Goal: Information Seeking & Learning: Find specific fact

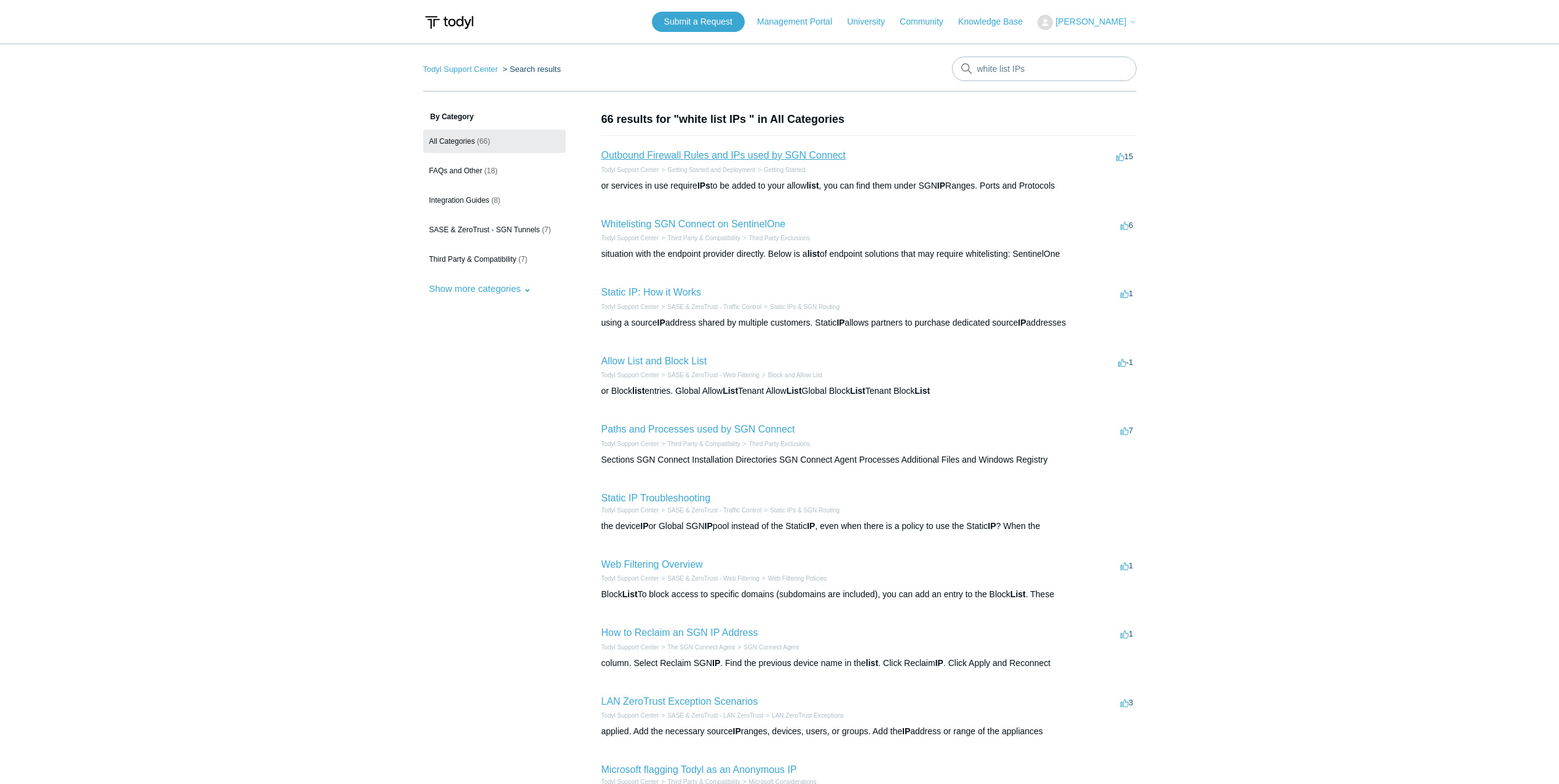
click at [682, 157] on link "Outbound Firewall Rules and IPs used by SGN Connect" at bounding box center [724, 155] width 245 height 10
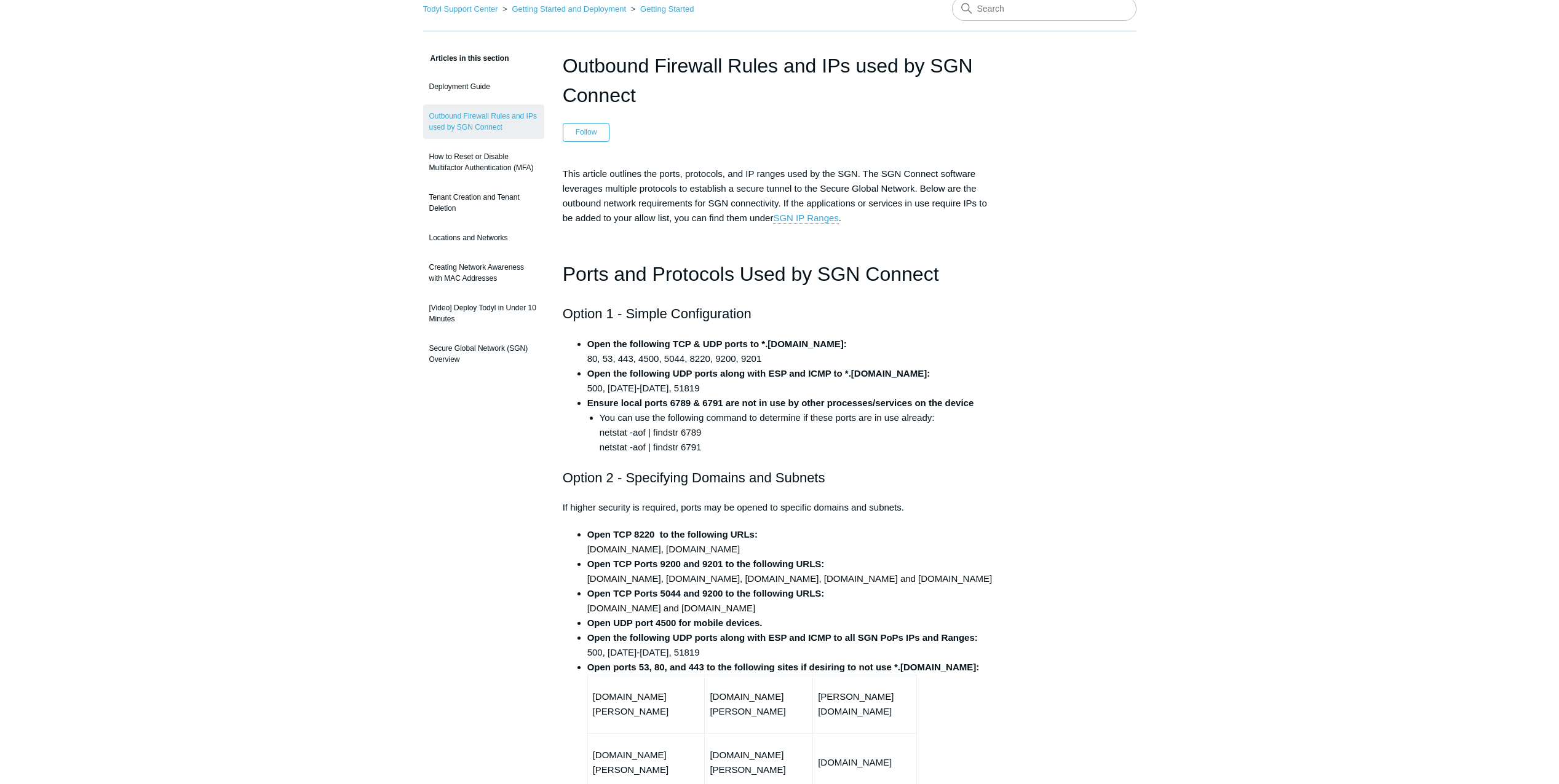
scroll to position [61, 0]
click at [767, 344] on strong "Open the following TCP & UDP ports to *.[DOMAIN_NAME]:" at bounding box center [717, 342] width 260 height 10
drag, startPoint x: 762, startPoint y: 341, endPoint x: 812, endPoint y: 343, distance: 50.0
click at [812, 343] on strong "Open the following TCP & UDP ports to *.[DOMAIN_NAME]:" at bounding box center [717, 342] width 260 height 10
drag, startPoint x: 812, startPoint y: 343, endPoint x: 795, endPoint y: 340, distance: 17.3
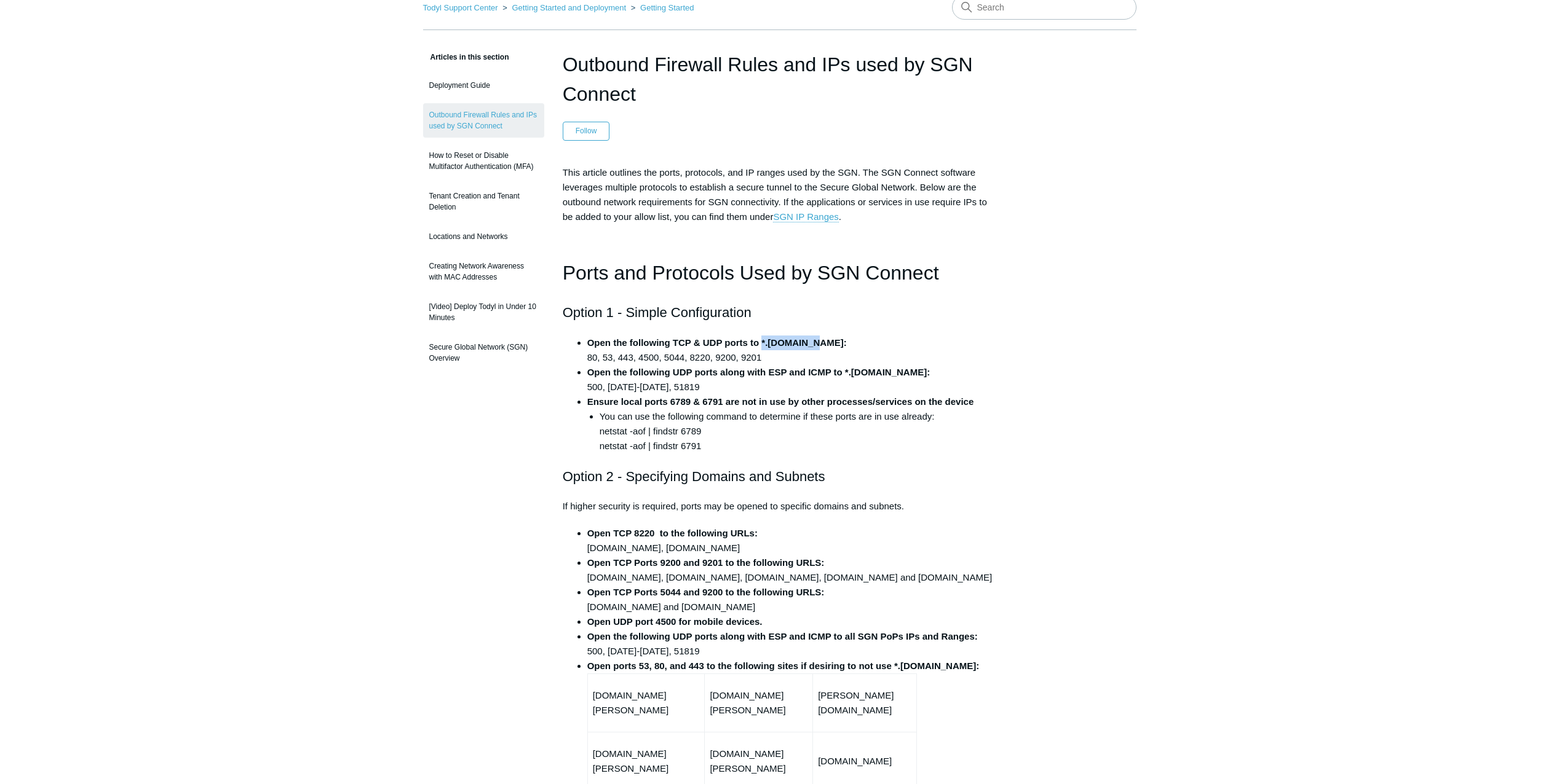
copy strong "*.[DOMAIN_NAME]"
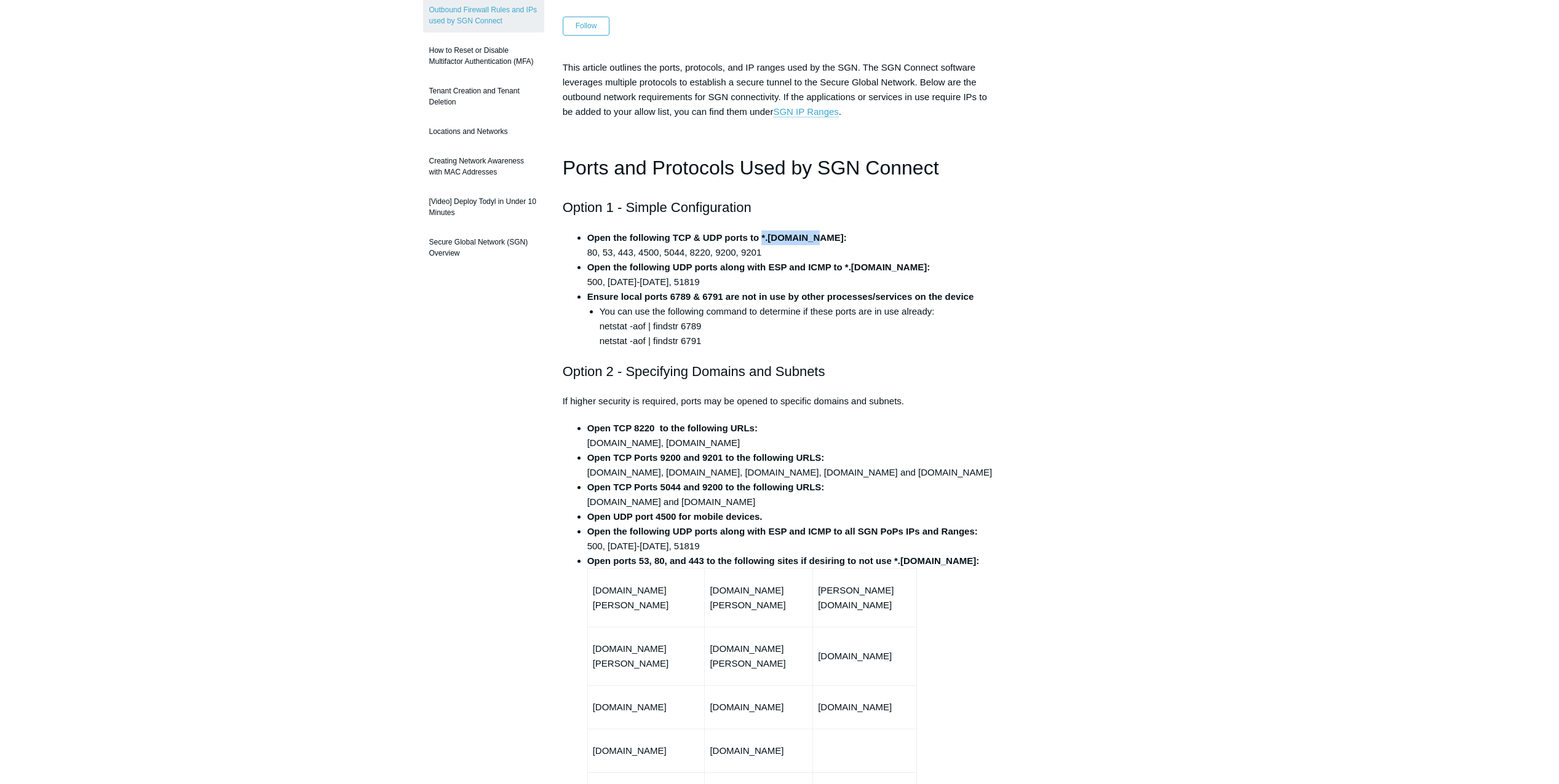
scroll to position [185, 0]
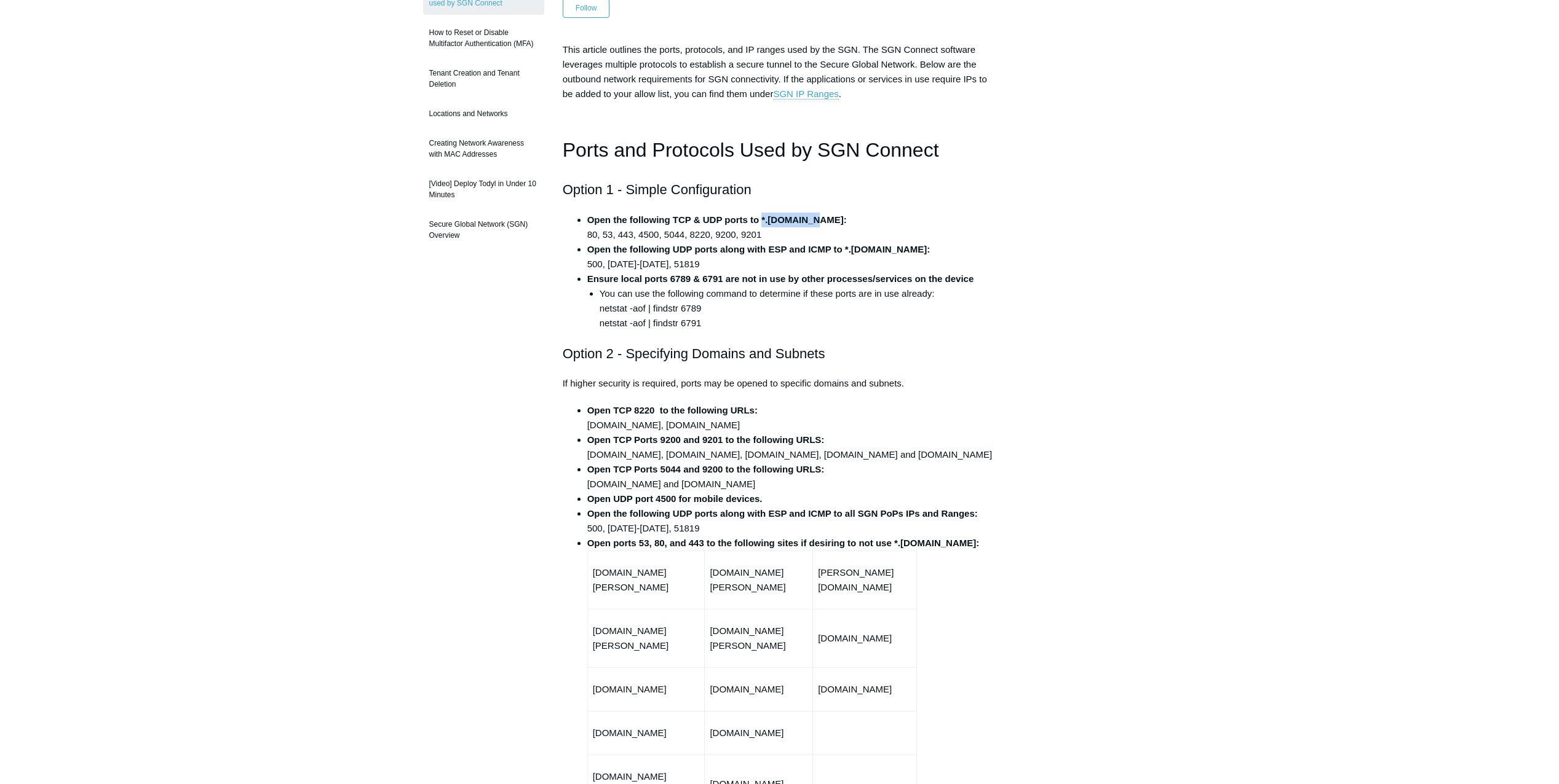
drag, startPoint x: 584, startPoint y: 424, endPoint x: 771, endPoint y: 426, distance: 187.0
click at [771, 426] on ul "Open TCP 8220 to the following URLs: [DOMAIN_NAME], [DOMAIN_NAME] Open TCP Port…" at bounding box center [785, 652] width 422 height 498
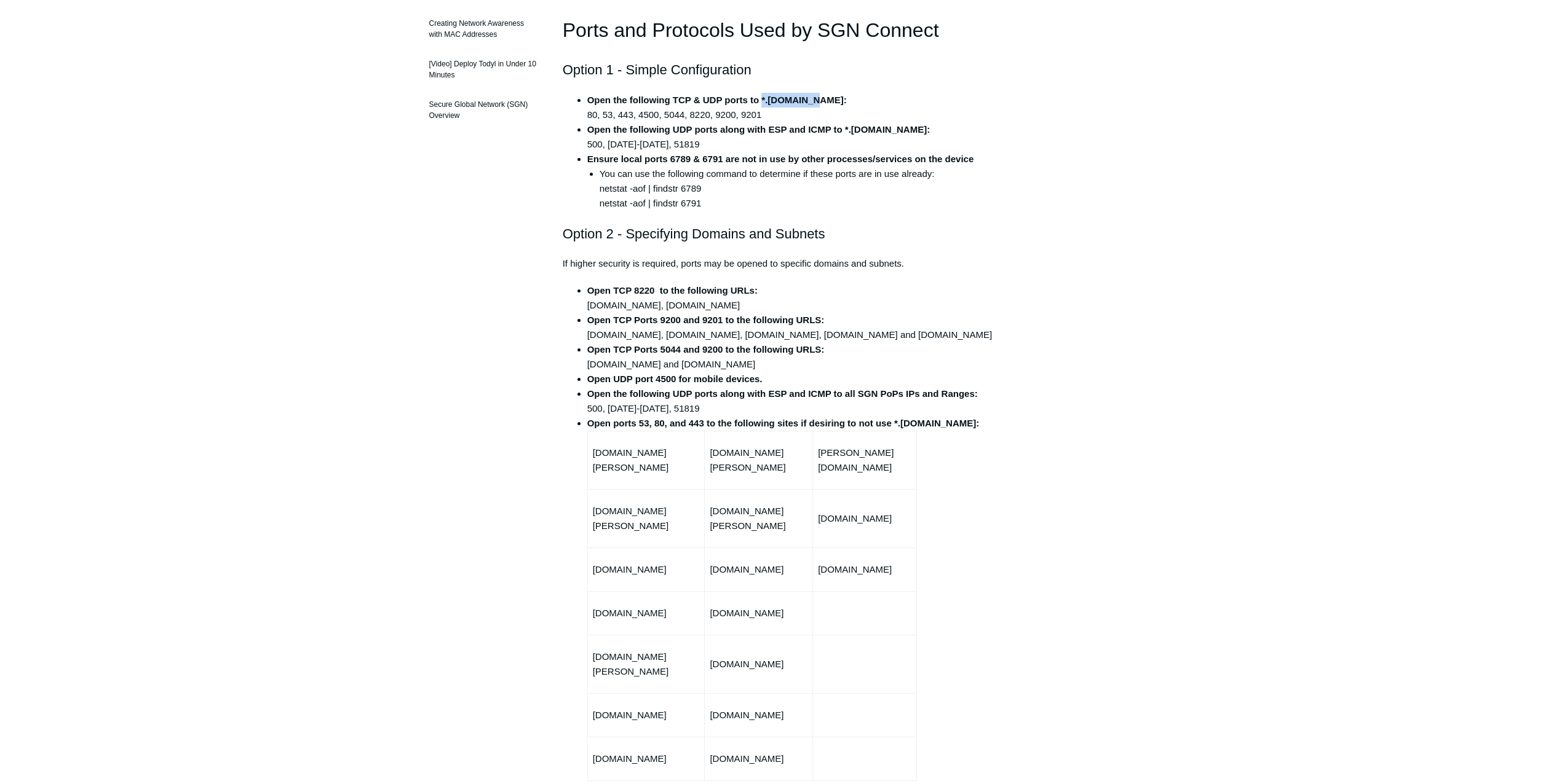
scroll to position [307, 0]
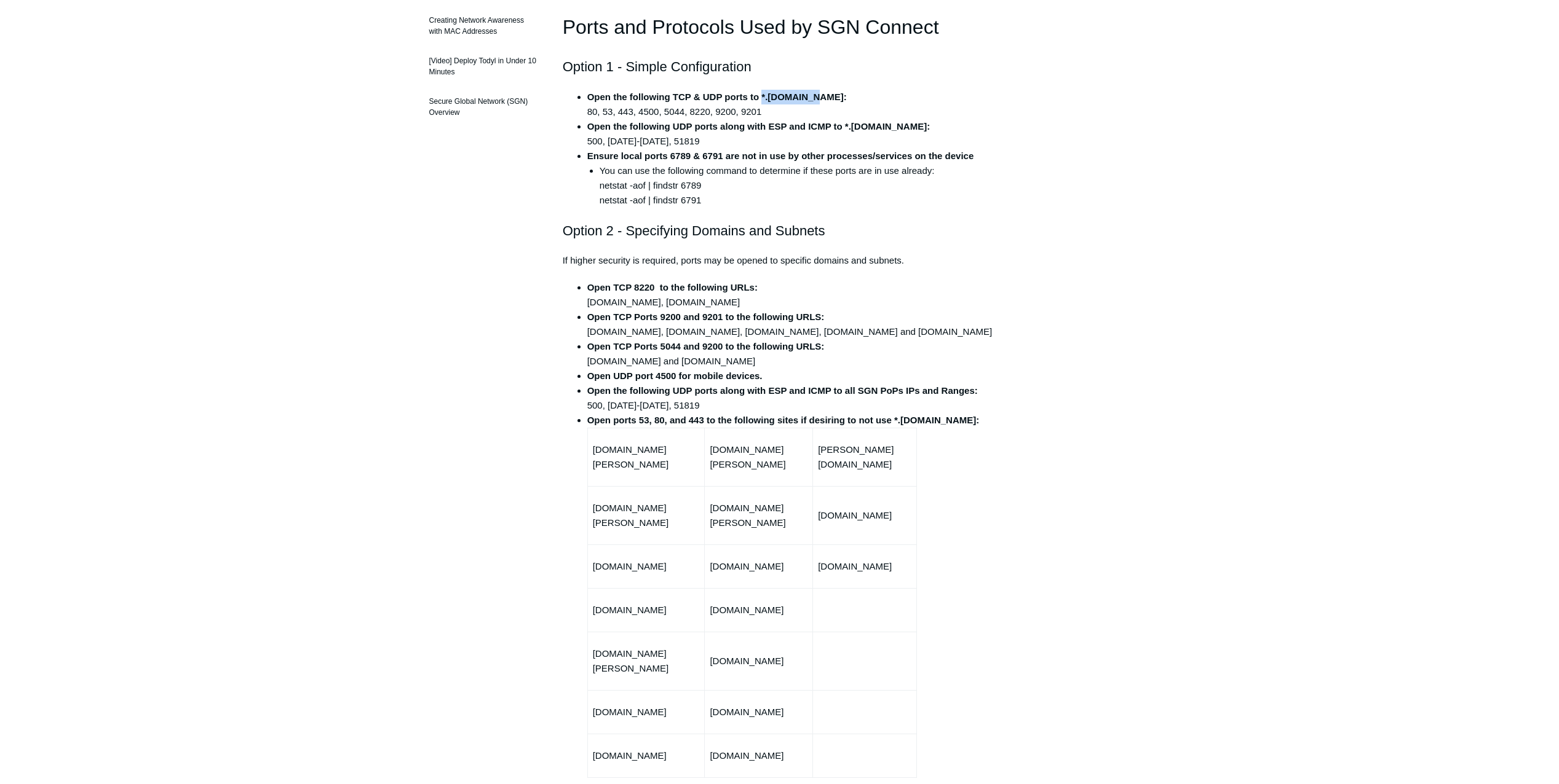
click at [884, 301] on li "Open TCP 8220 to the following URLs: [DOMAIN_NAME], [DOMAIN_NAME]" at bounding box center [792, 295] width 410 height 29
drag, startPoint x: 769, startPoint y: 109, endPoint x: 600, endPoint y: 112, distance: 169.0
click at [600, 112] on li "Open the following TCP & UDP ports to *.[DOMAIN_NAME]: 80, 53, 443, 4500, 5044,…" at bounding box center [792, 104] width 410 height 29
drag, startPoint x: 600, startPoint y: 112, endPoint x: 656, endPoint y: 135, distance: 60.5
click at [649, 135] on li "Open the following UDP ports along with ESP and ICMP to *.[DOMAIN_NAME]: 500, […" at bounding box center [792, 134] width 410 height 29
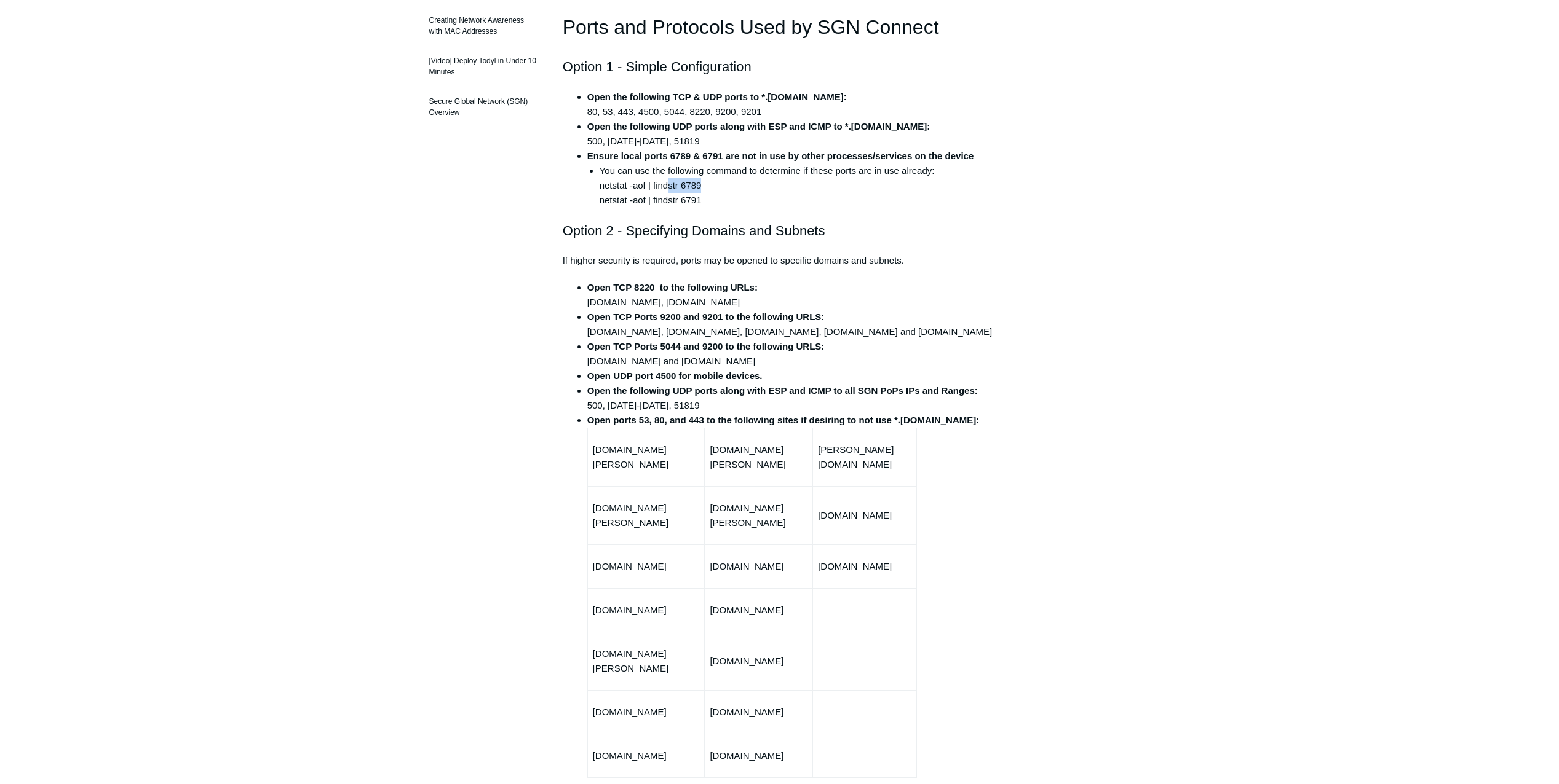
drag, startPoint x: 703, startPoint y: 185, endPoint x: 667, endPoint y: 190, distance: 36.3
click at [667, 189] on li "You can use the following command to determine if these ports are in use alread…" at bounding box center [798, 185] width 397 height 44
drag, startPoint x: 667, startPoint y: 190, endPoint x: 720, endPoint y: 198, distance: 53.6
click at [720, 198] on li "You can use the following command to determine if these ports are in use alread…" at bounding box center [798, 185] width 397 height 44
drag, startPoint x: 720, startPoint y: 198, endPoint x: 897, endPoint y: 177, distance: 178.2
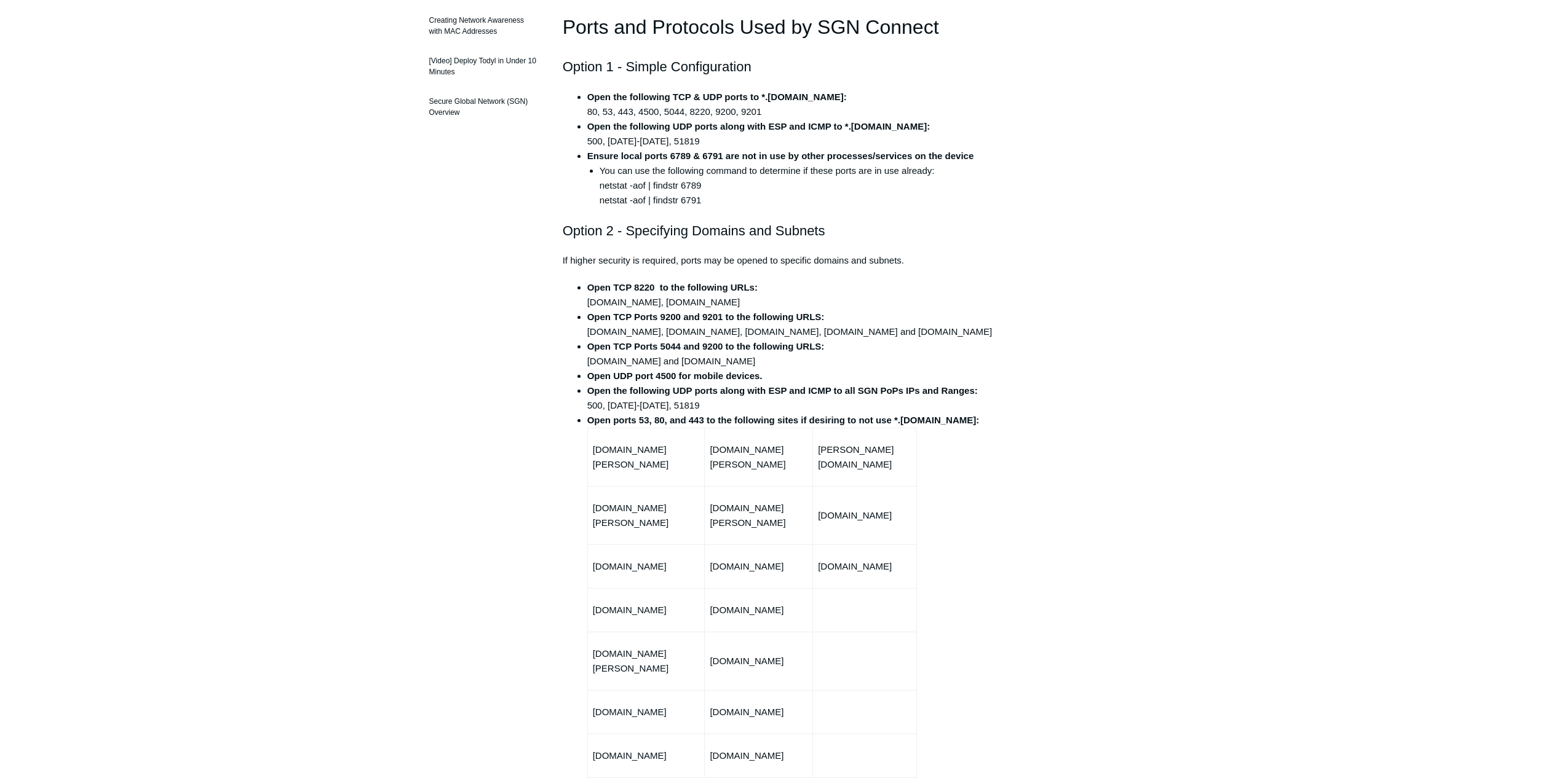
click at [897, 177] on li "You can use the following command to determine if these ports are in use alread…" at bounding box center [798, 185] width 397 height 44
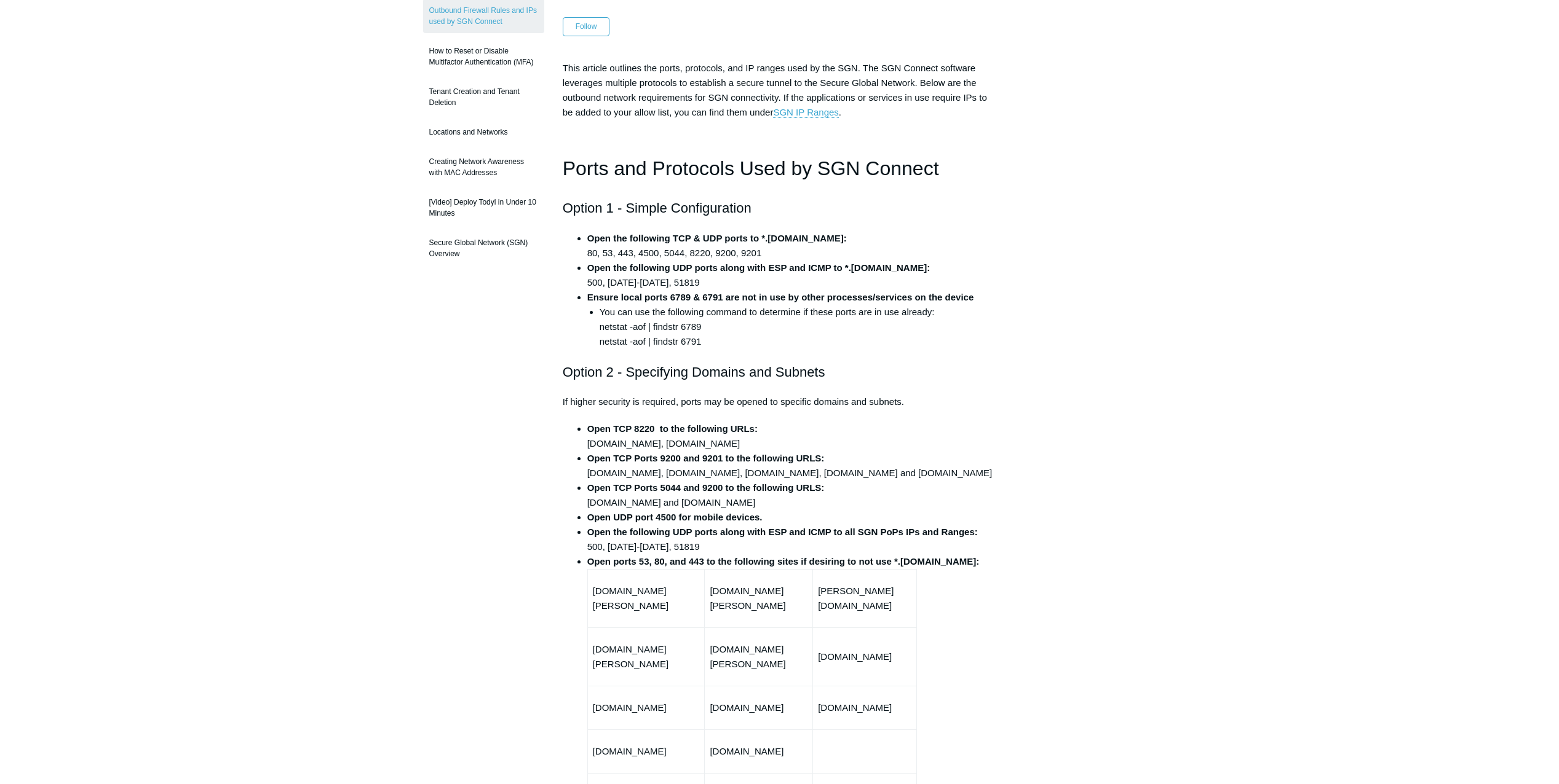
scroll to position [123, 0]
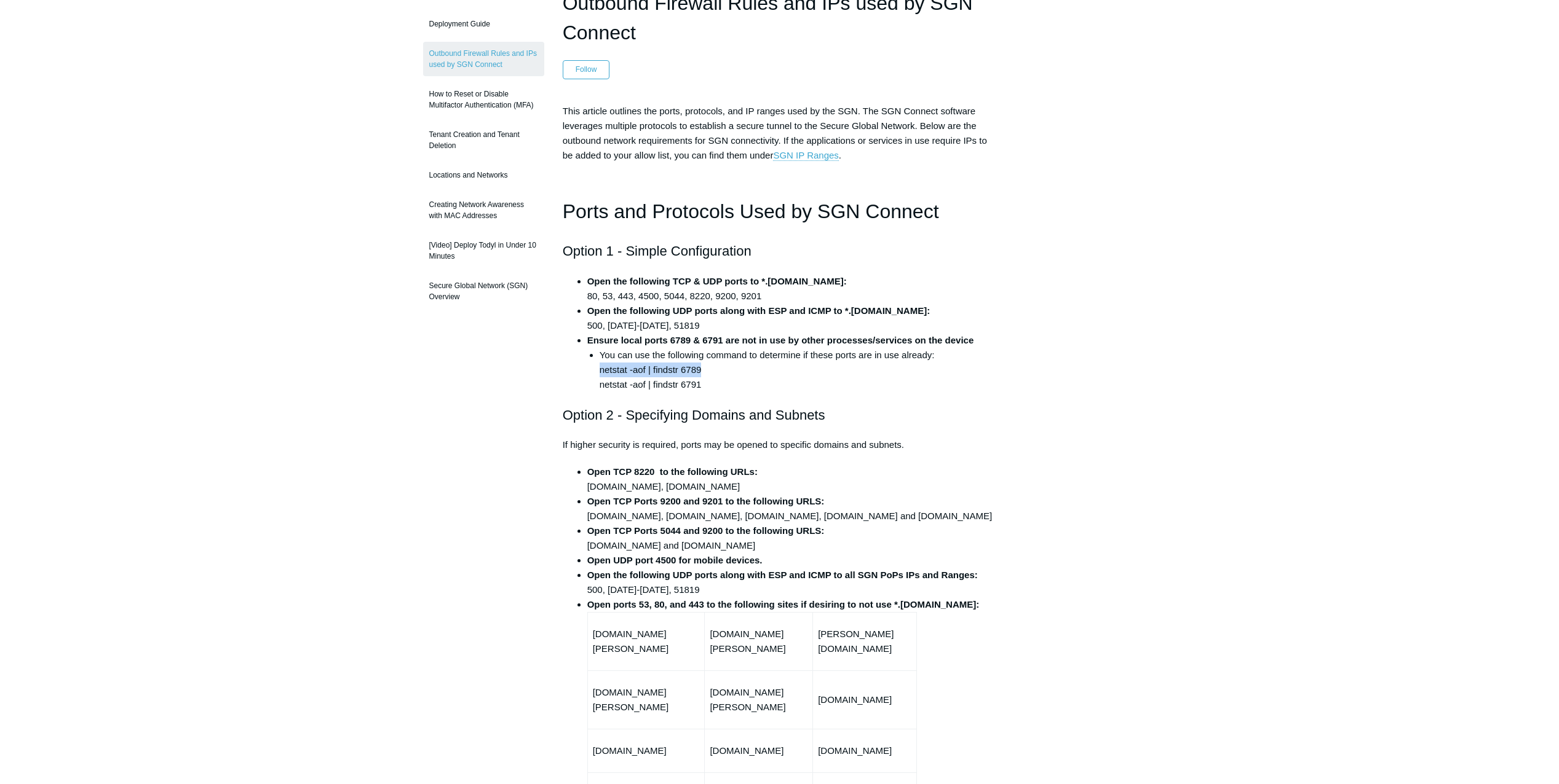
drag, startPoint x: 706, startPoint y: 370, endPoint x: 594, endPoint y: 370, distance: 112.0
click at [594, 370] on ul "You can use the following command to determine if these ports are in use alread…" at bounding box center [792, 369] width 410 height 44
copy li "netstat -aof | findstr 6789"
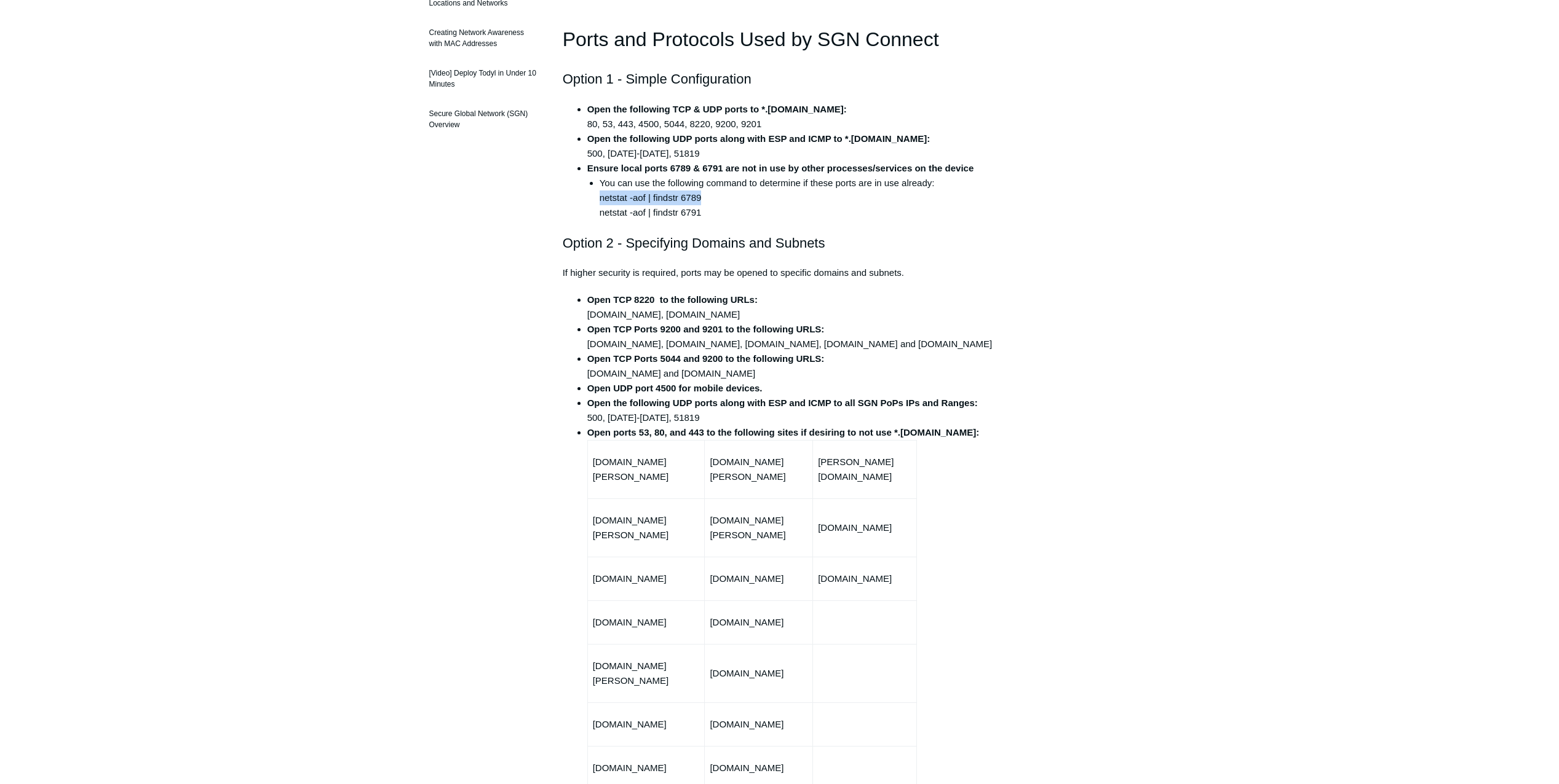
scroll to position [307, 0]
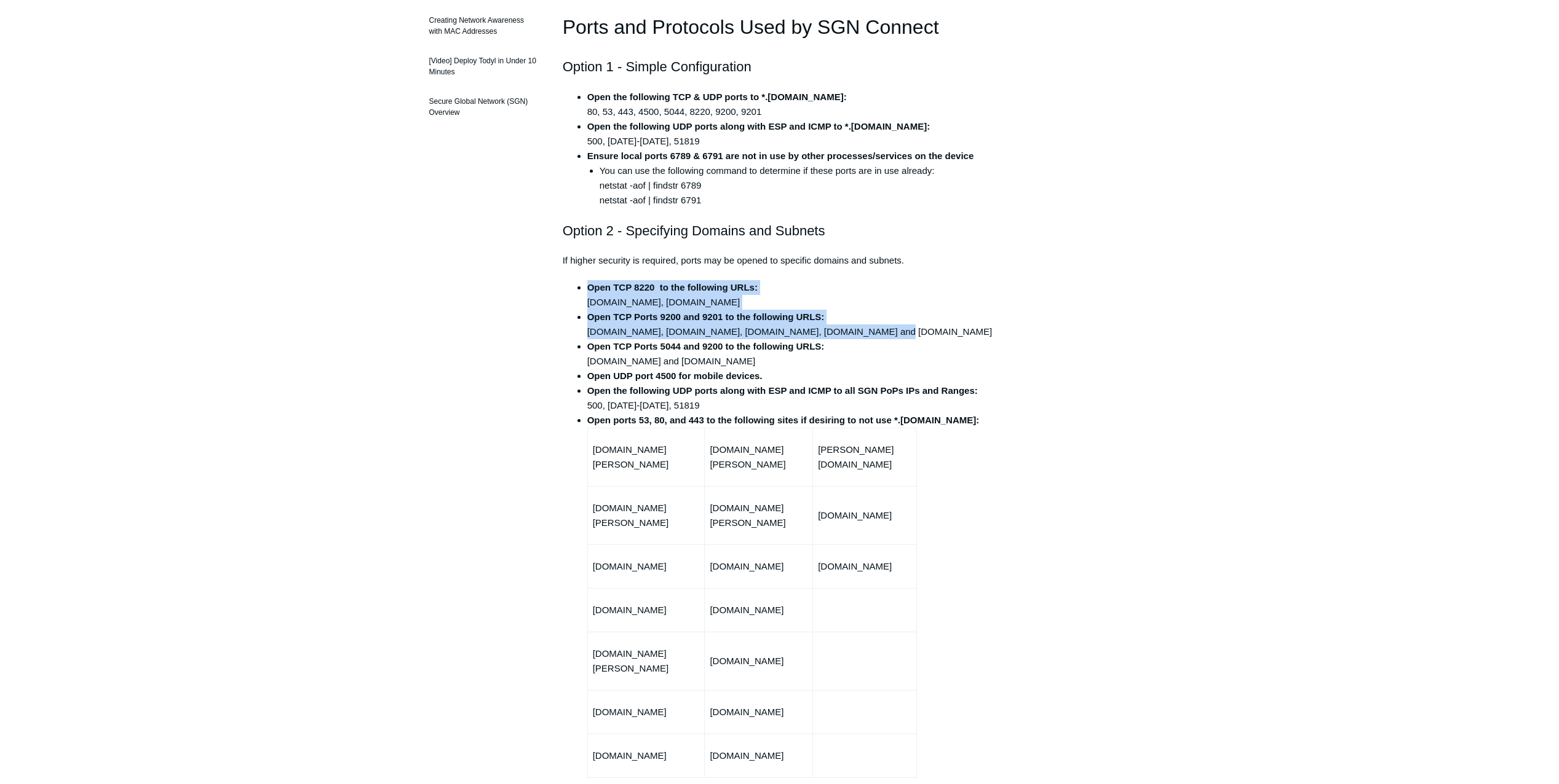
drag, startPoint x: 575, startPoint y: 283, endPoint x: 825, endPoint y: 325, distance: 253.5
click at [825, 325] on ul "Open TCP 8220 to the following URLs: [DOMAIN_NAME], [DOMAIN_NAME] Open TCP Port…" at bounding box center [785, 529] width 422 height 498
drag, startPoint x: 825, startPoint y: 325, endPoint x: 728, endPoint y: 229, distance: 136.5
click at [728, 229] on h2 "Option 2 - Specifying Domains and Subnets" at bounding box center [779, 230] width 434 height 22
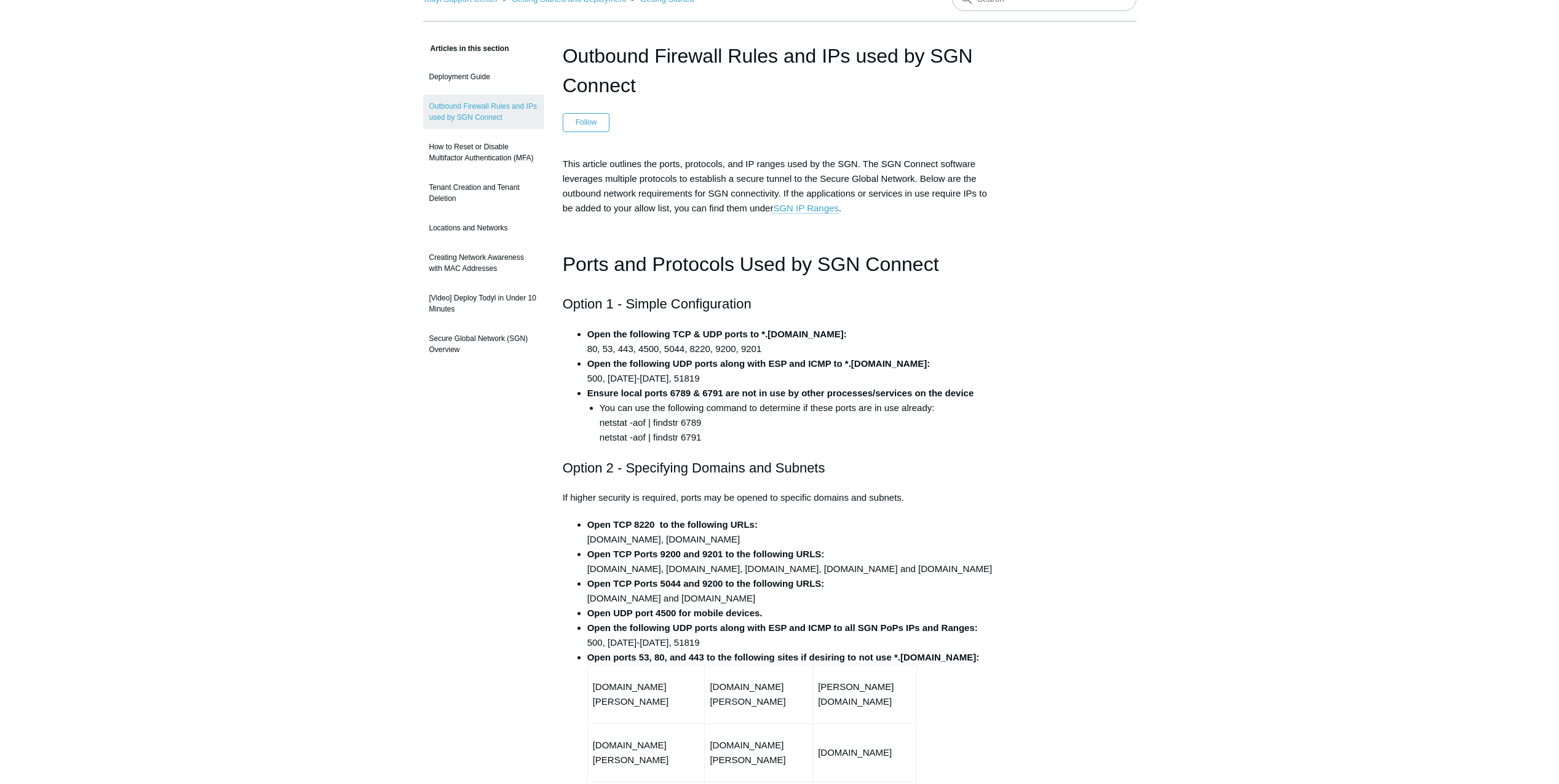
scroll to position [61, 0]
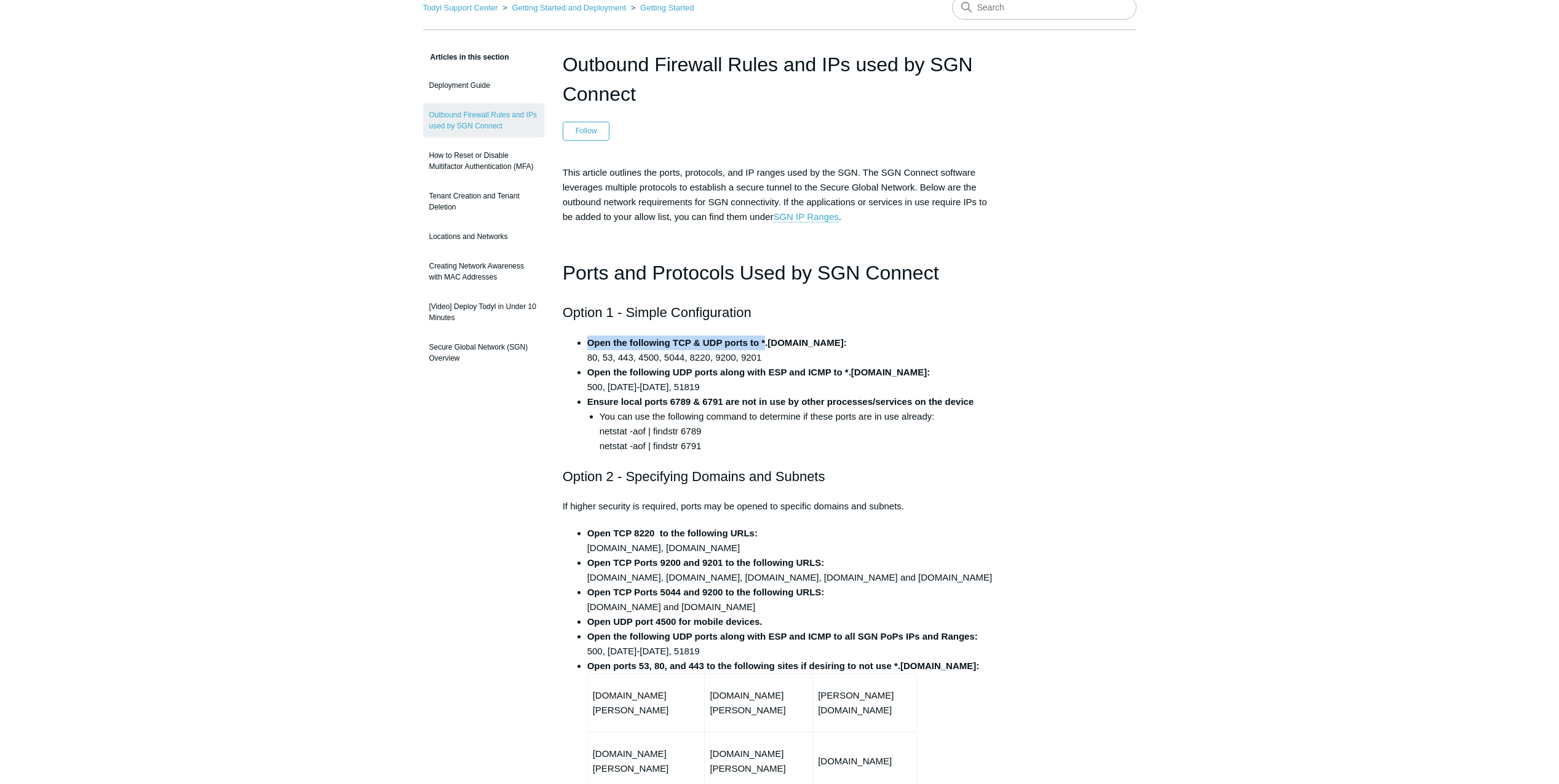
drag, startPoint x: 589, startPoint y: 339, endPoint x: 765, endPoint y: 327, distance: 176.4
drag, startPoint x: 765, startPoint y: 327, endPoint x: 689, endPoint y: 343, distance: 77.7
click at [689, 343] on strong "Open the following TCP & UDP ports to *.[DOMAIN_NAME]:" at bounding box center [717, 342] width 260 height 10
drag, startPoint x: 765, startPoint y: 345, endPoint x: 837, endPoint y: 338, distance: 72.3
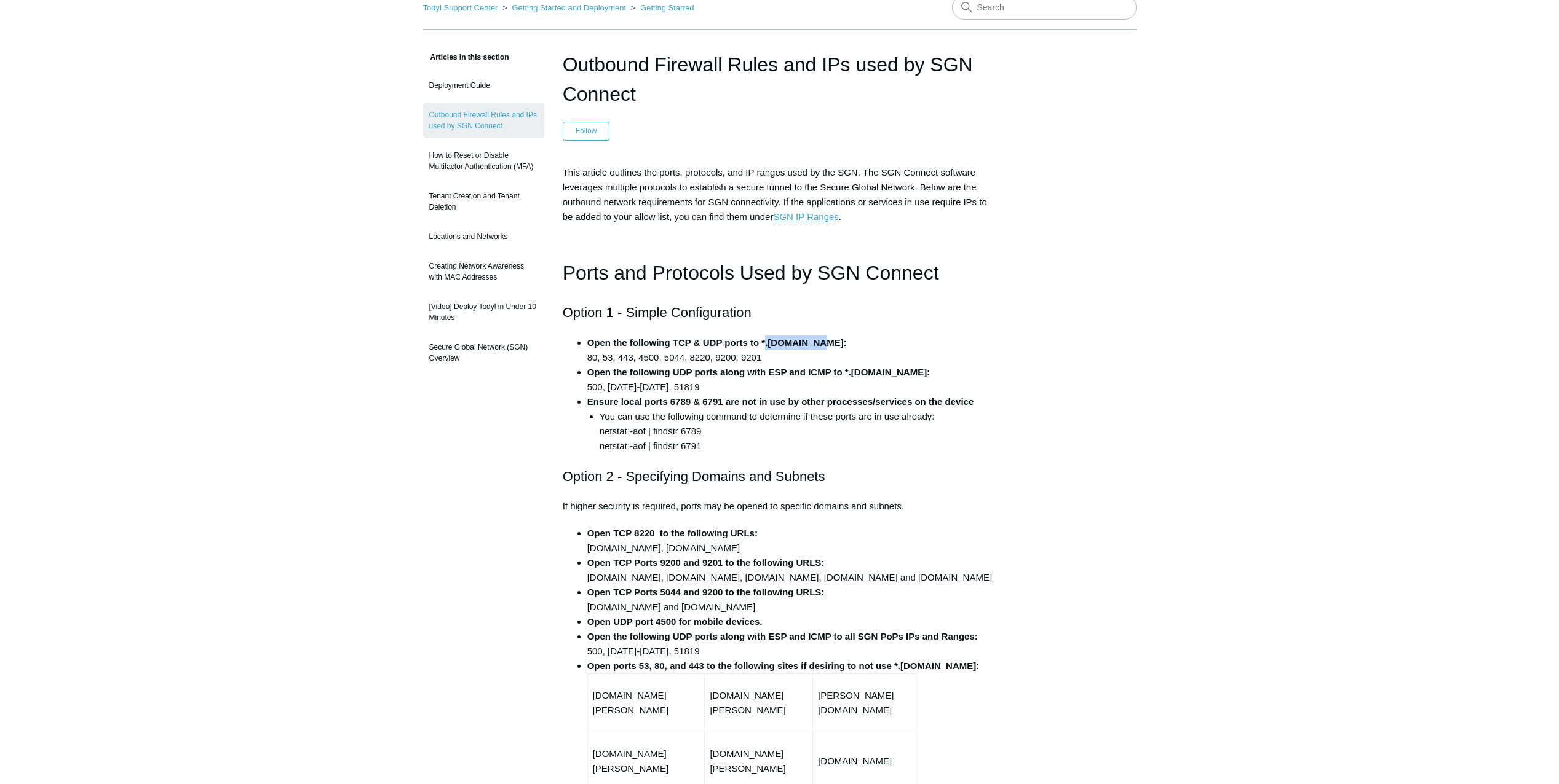
click at [837, 338] on li "Open the following TCP & UDP ports to *.[DOMAIN_NAME]: 80, 53, 443, 4500, 5044,…" at bounding box center [792, 350] width 410 height 29
drag, startPoint x: 596, startPoint y: 355, endPoint x: 788, endPoint y: 354, distance: 192.0
click at [788, 354] on li "Open the following TCP & UDP ports to *.[DOMAIN_NAME]: 80, 53, 443, 4500, 5044,…" at bounding box center [792, 350] width 410 height 29
click at [764, 244] on p at bounding box center [779, 241] width 434 height 15
